Goal: Transaction & Acquisition: Purchase product/service

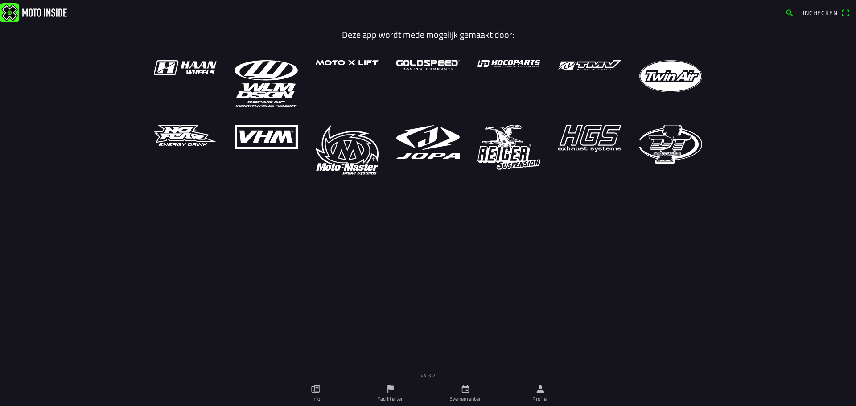
click at [584, 219] on main "Deze app wordt mede mogelijk gemaakt door:" at bounding box center [428, 208] width 856 height 366
click at [52, 12] on img at bounding box center [33, 12] width 67 height 19
click at [460, 391] on link "Evenementen" at bounding box center [465, 393] width 75 height 25
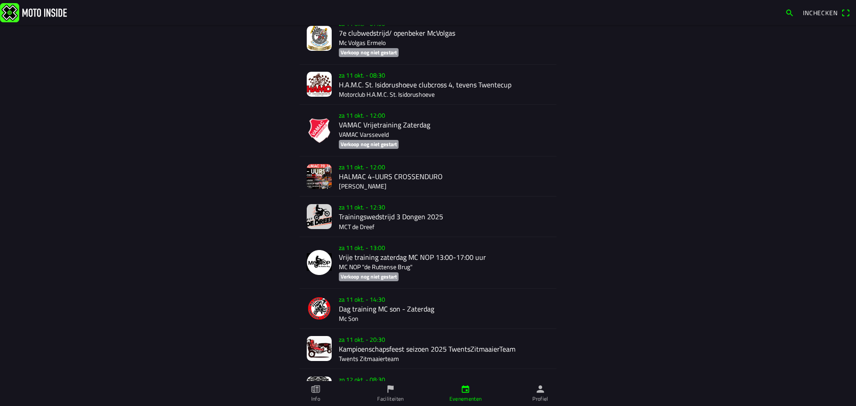
scroll to position [1669, 0]
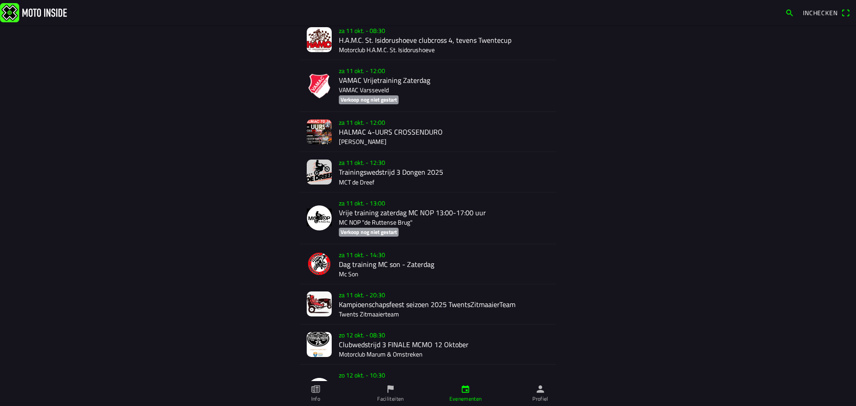
click at [401, 292] on div "za 11 okt. - 20:30 Kampioenschapsfeest seizoen 2025 TwentsZitmaaierTeam Twents …" at bounding box center [444, 305] width 210 height 40
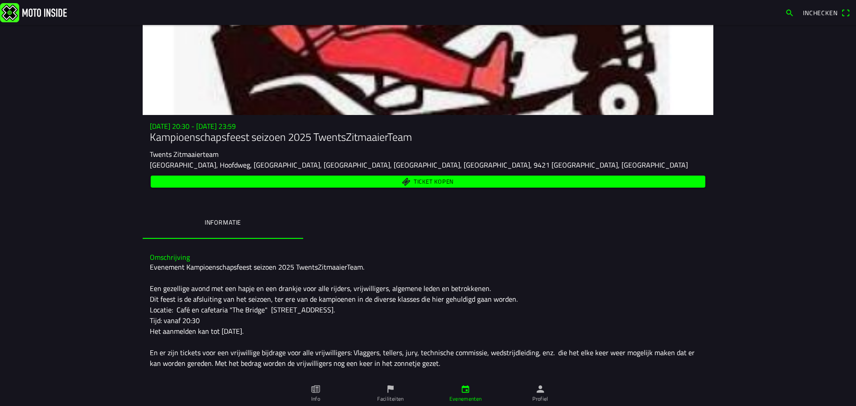
scroll to position [45, 0]
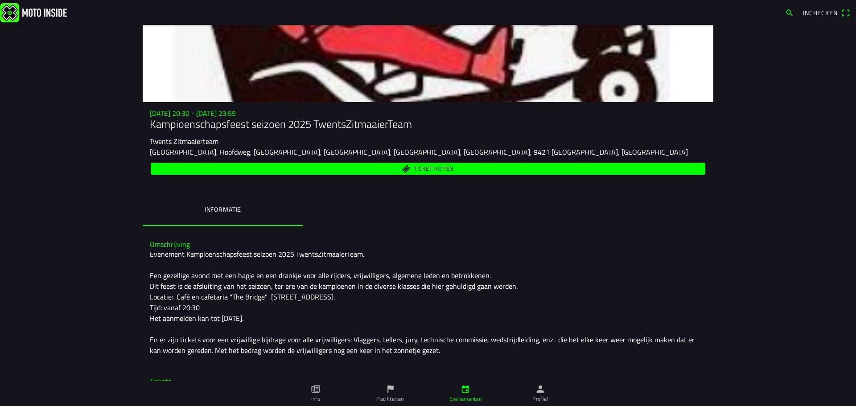
click at [0, 0] on slot "Café The Bridge, Hoofdweg, Bovensmilde, Midden-Drenthe, Drenthe, Netherlands, 9…" at bounding box center [0, 0] width 0 height 0
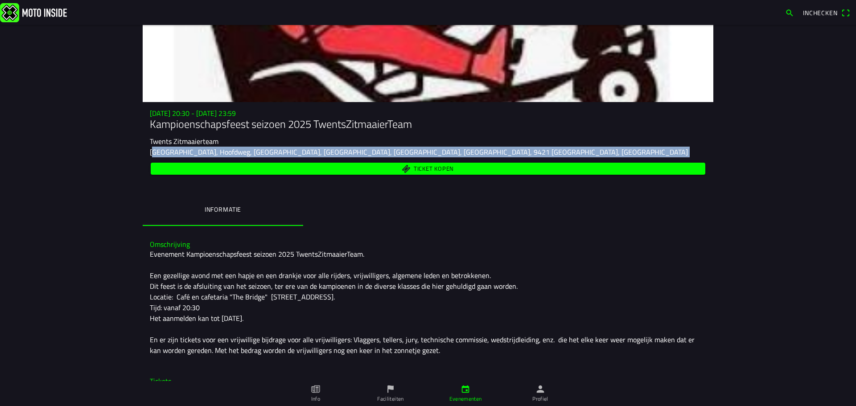
click at [0, 0] on slot "Café The Bridge, Hoofdweg, Bovensmilde, Midden-Drenthe, Drenthe, Netherlands, 9…" at bounding box center [0, 0] width 0 height 0
copy div "Café The Bridge, Hoofdweg, Bovensmilde, Midden-Drenthe, Drenthe, Netherlands, 9…"
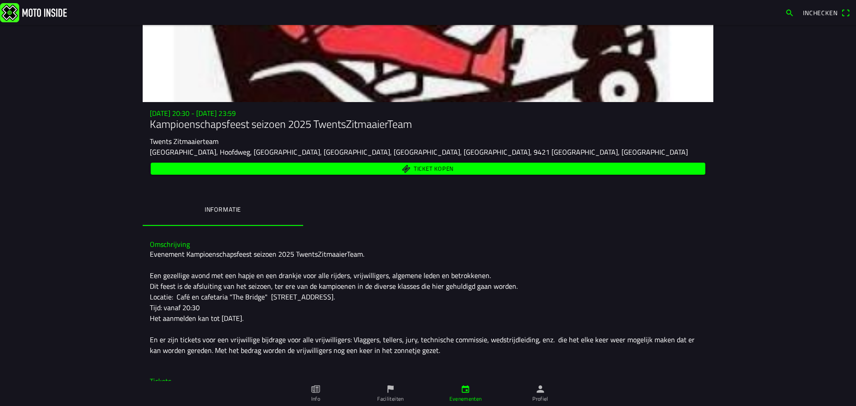
click at [448, 190] on div "za 11 okt. - 20:30 - za 11 okt. - 23:59 Kampioenschapsfeest seizoen 2025 Twents…" at bounding box center [428, 167] width 571 height 116
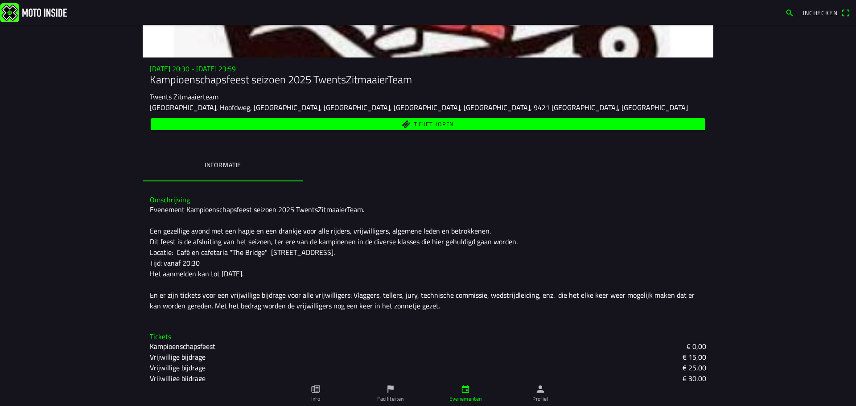
click at [243, 295] on div "Evenement Kampioenschapsfeest seizoen 2025 TwentsZitmaaierTeam. Een gezellige a…" at bounding box center [428, 257] width 557 height 107
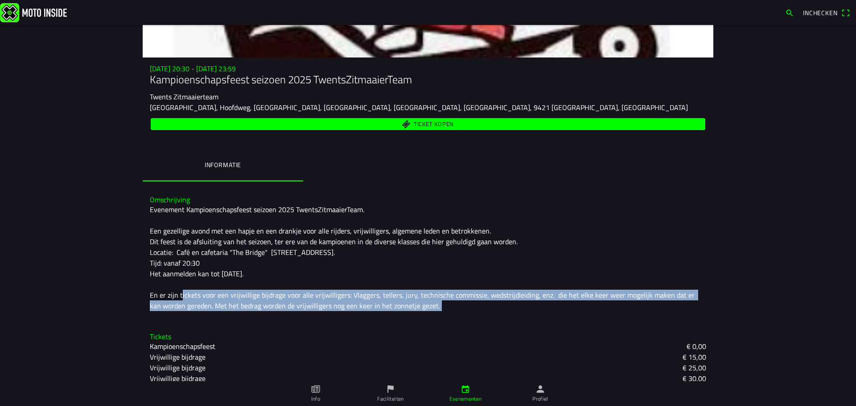
click at [243, 295] on div "Evenement Kampioenschapsfeest seizoen 2025 TwentsZitmaaierTeam. Een gezellige a…" at bounding box center [428, 257] width 557 height 107
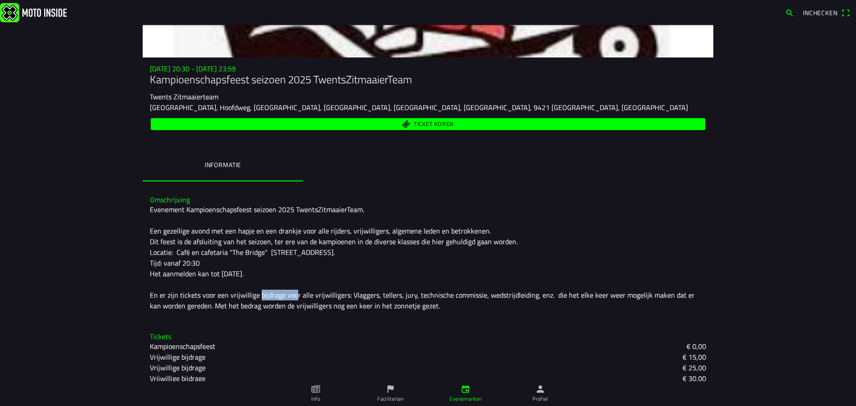
click at [243, 295] on div "Evenement Kampioenschapsfeest seizoen 2025 TwentsZitmaaierTeam. Een gezellige a…" at bounding box center [428, 257] width 557 height 107
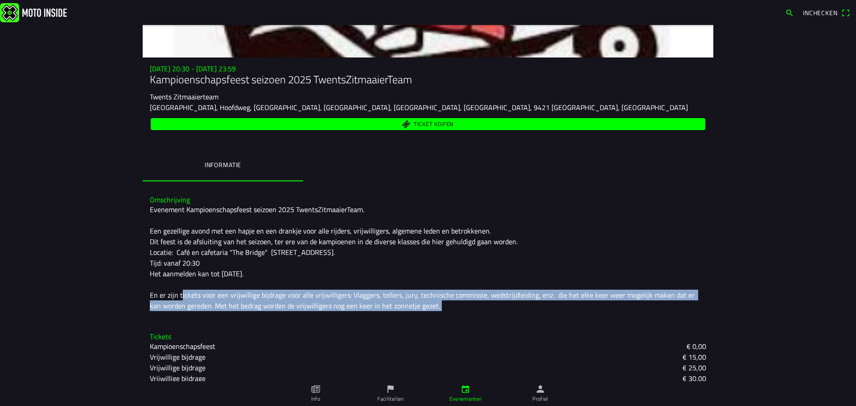
click at [243, 295] on div "Evenement Kampioenschapsfeest seizoen 2025 TwentsZitmaaierTeam. Een gezellige a…" at bounding box center [428, 257] width 557 height 107
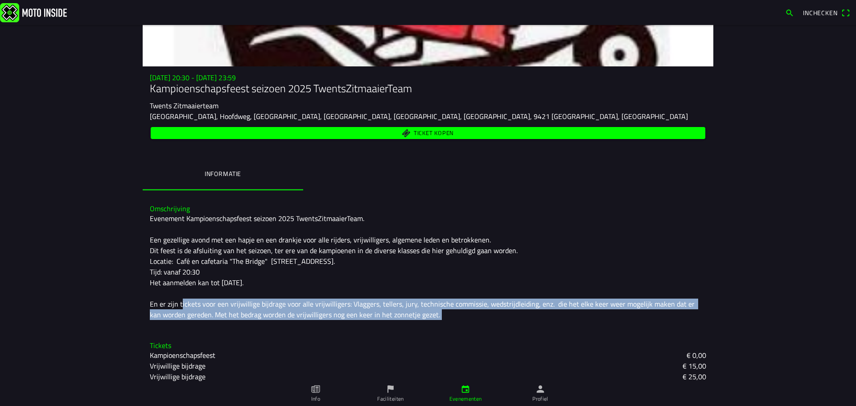
scroll to position [65, 0]
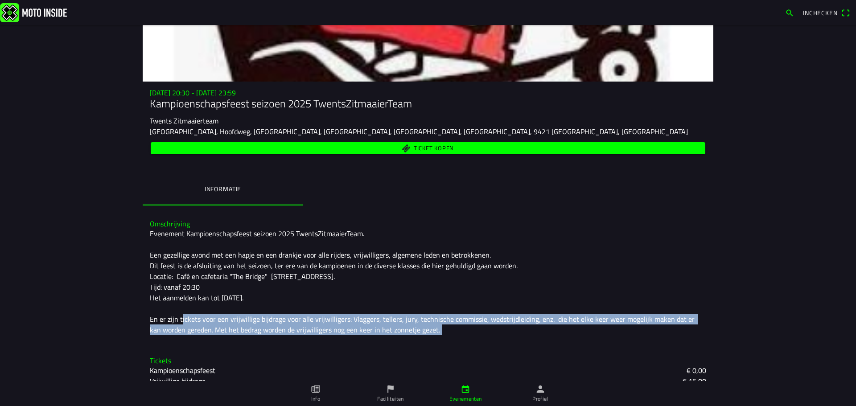
click at [382, 147] on span "Ticket kopen" at bounding box center [428, 148] width 545 height 12
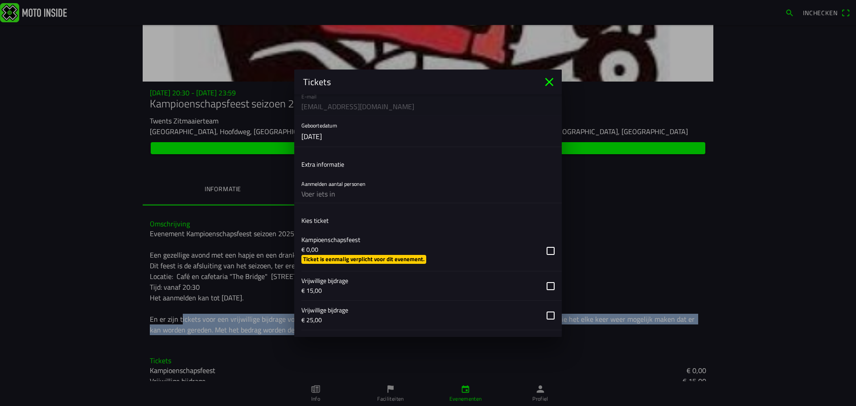
scroll to position [134, 0]
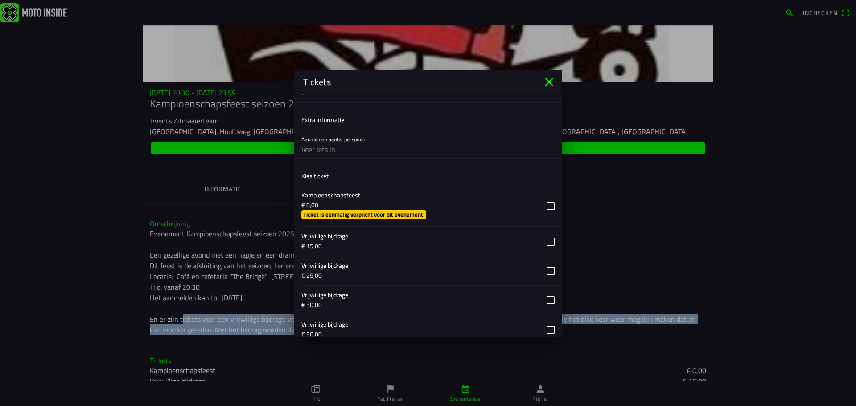
click at [477, 207] on button "button" at bounding box center [431, 206] width 260 height 41
click at [447, 271] on button "button" at bounding box center [431, 270] width 260 height 29
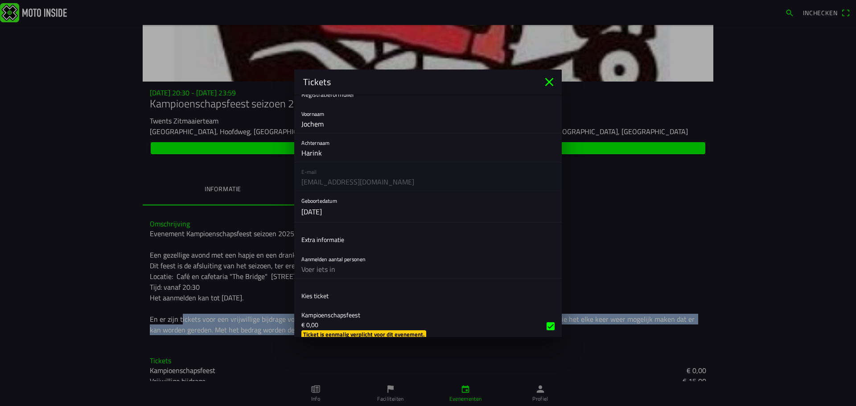
scroll to position [0, 0]
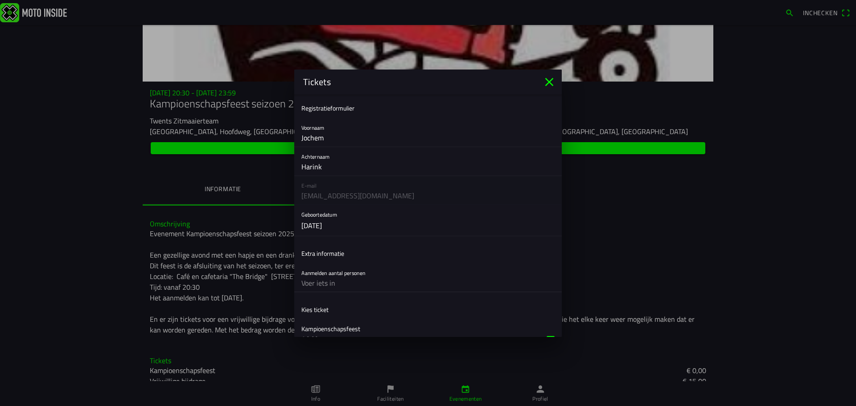
click at [327, 282] on input "text" at bounding box center [427, 283] width 253 height 18
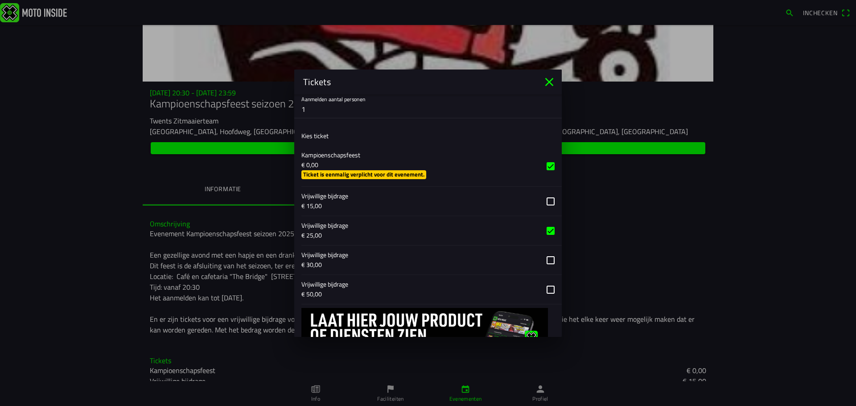
scroll to position [216, 0]
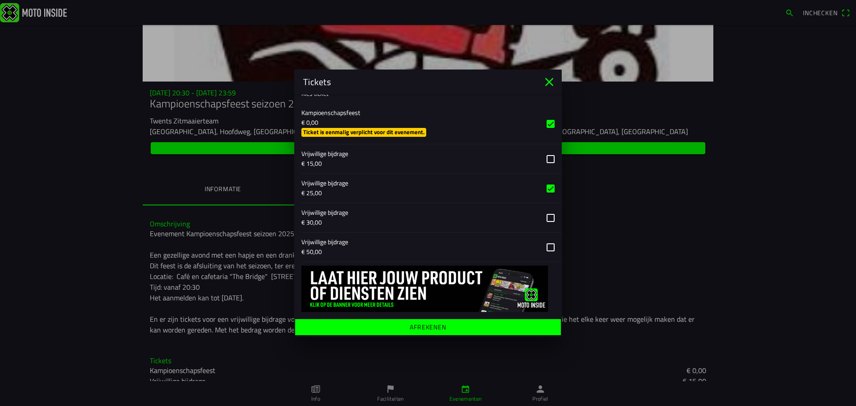
type input "1"
click at [388, 321] on span "Afrekenen" at bounding box center [428, 327] width 252 height 16
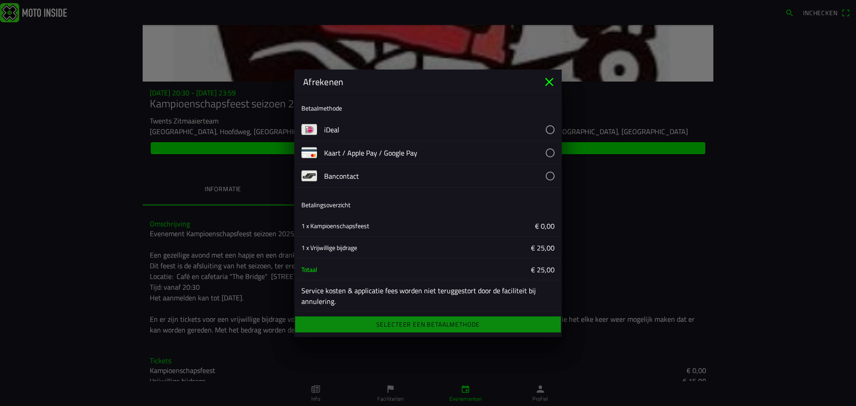
click at [361, 126] on button "button" at bounding box center [443, 129] width 238 height 23
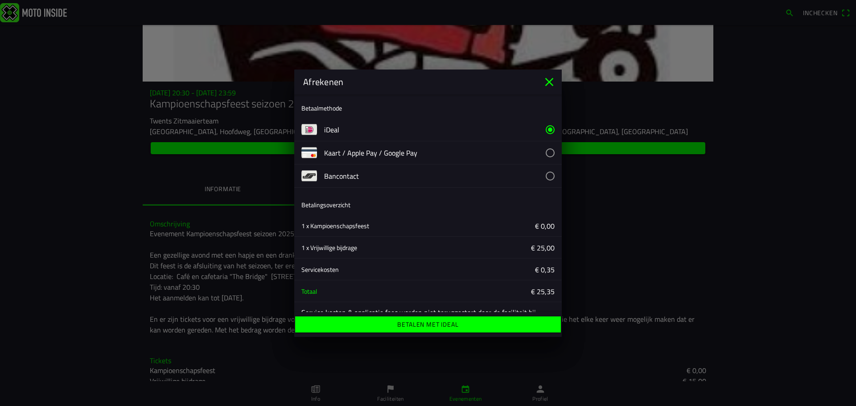
scroll to position [25, 0]
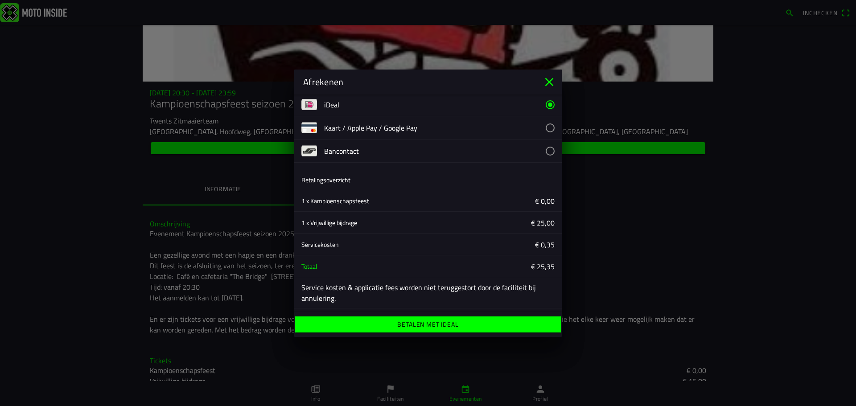
click at [366, 323] on span "Betalen met iDeal" at bounding box center [428, 325] width 252 height 16
